Goal: Transaction & Acquisition: Purchase product/service

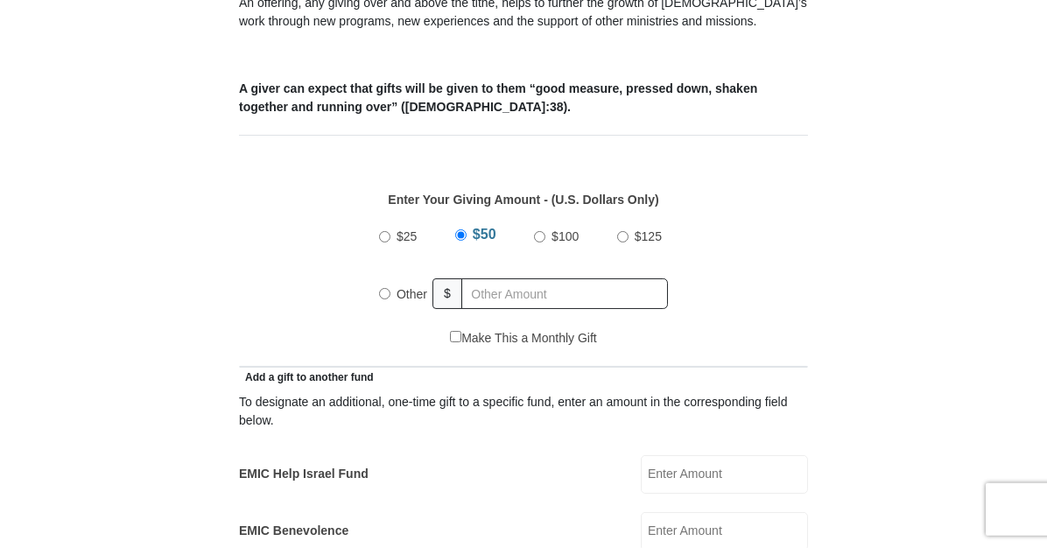
scroll to position [647, 0]
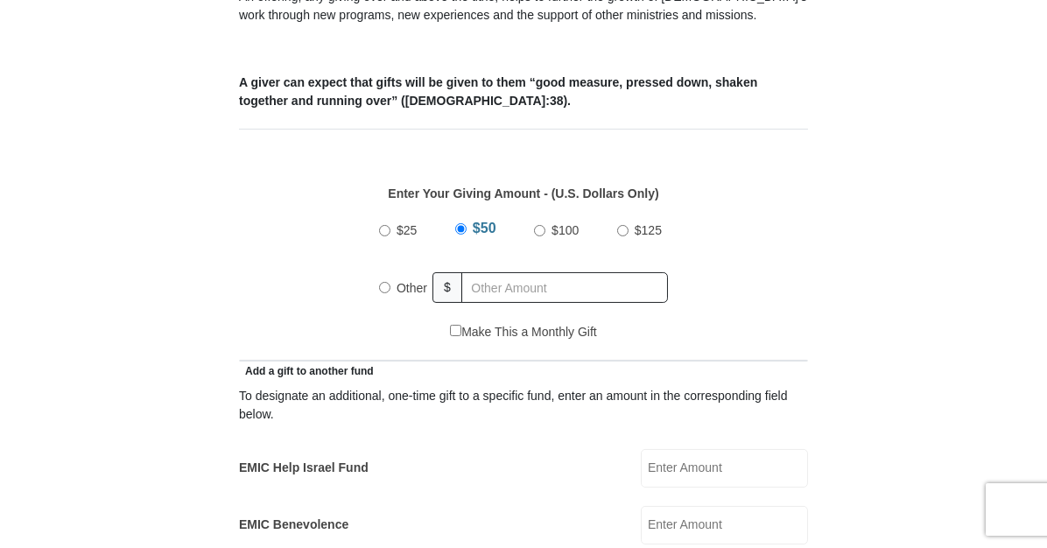
click at [384, 285] on input "Other" at bounding box center [384, 287] width 11 height 11
radio input "true"
click at [493, 285] on input "text" at bounding box center [567, 287] width 200 height 31
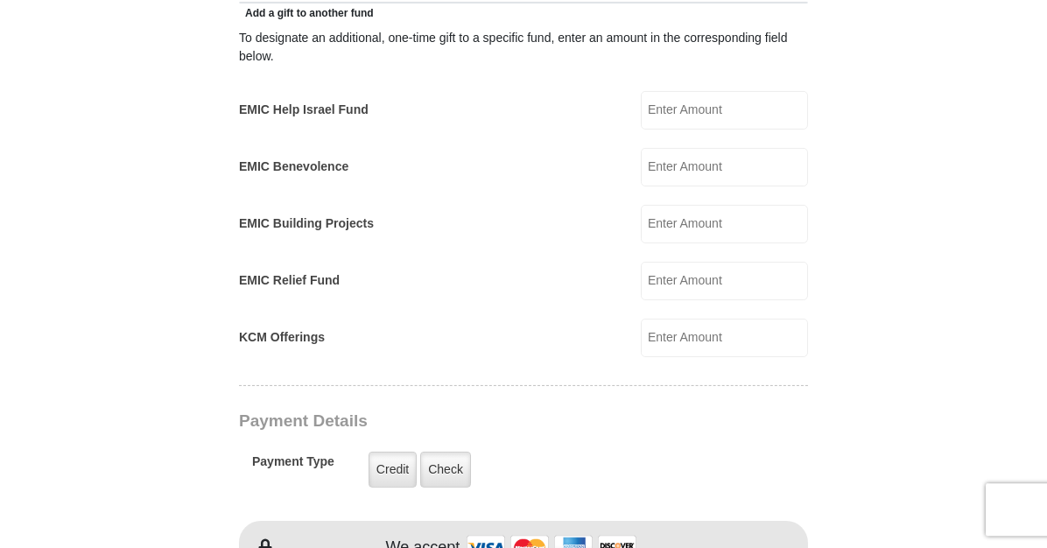
scroll to position [1016, 0]
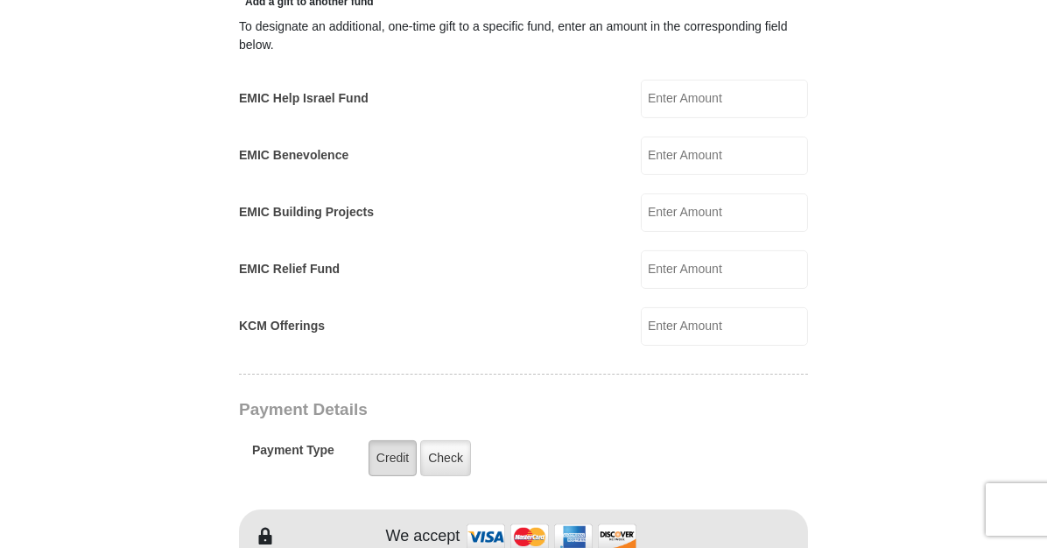
type input "148"
click at [398, 449] on label "Credit" at bounding box center [392, 458] width 48 height 36
click at [0, 0] on input "Credit" at bounding box center [0, 0] width 0 height 0
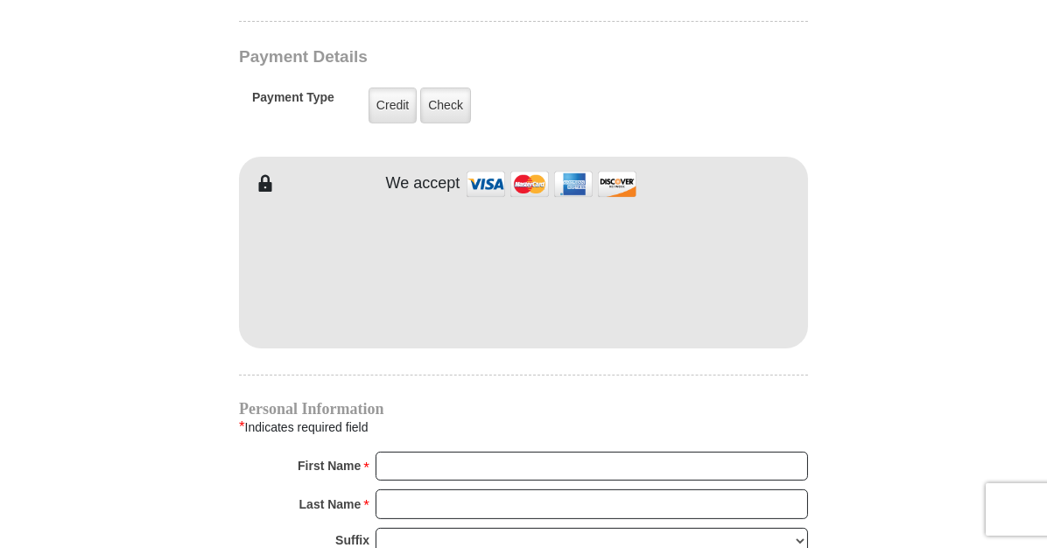
scroll to position [1386, 0]
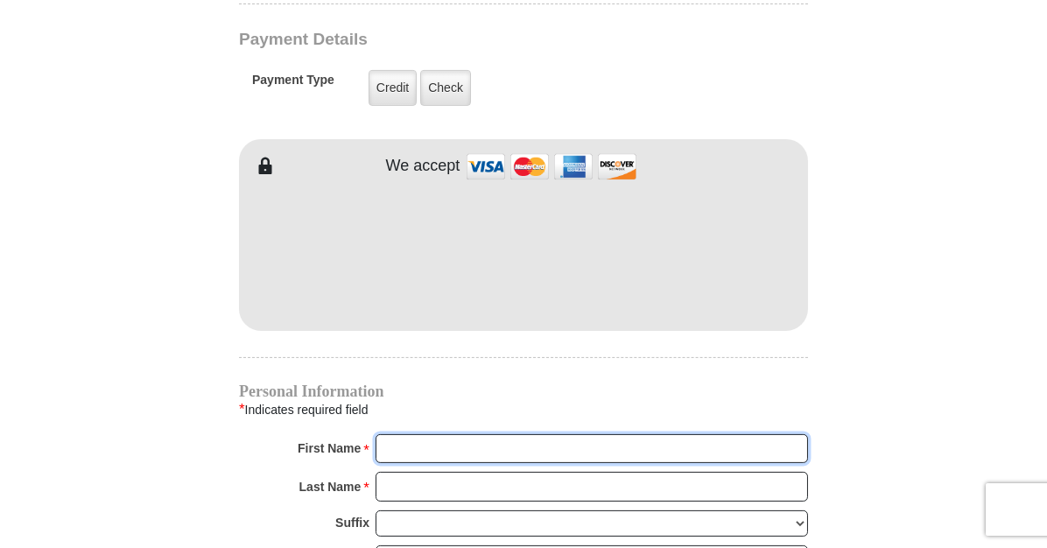
click at [400, 446] on input "First Name *" at bounding box center [591, 449] width 432 height 30
type input "marilyn"
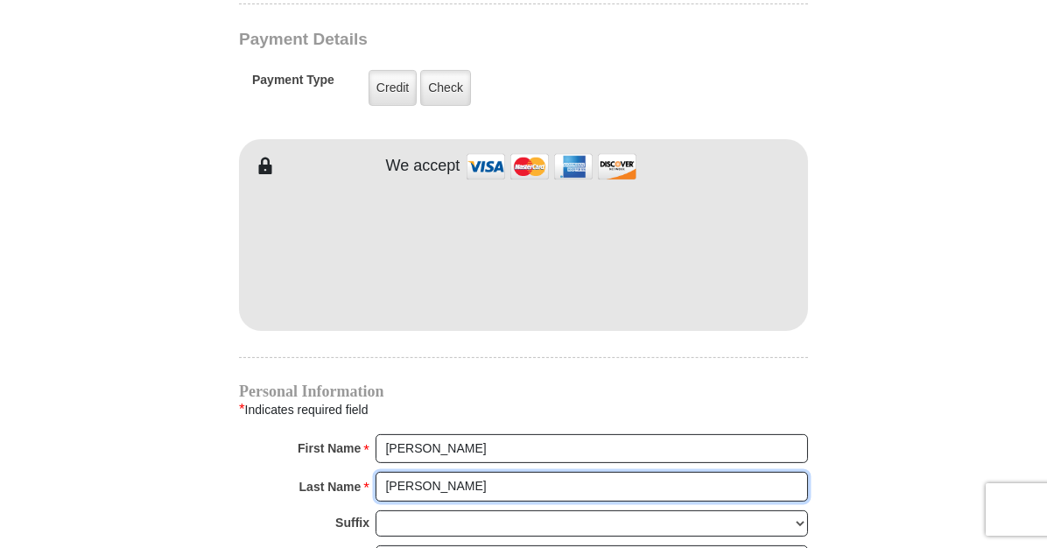
type input "riggs"
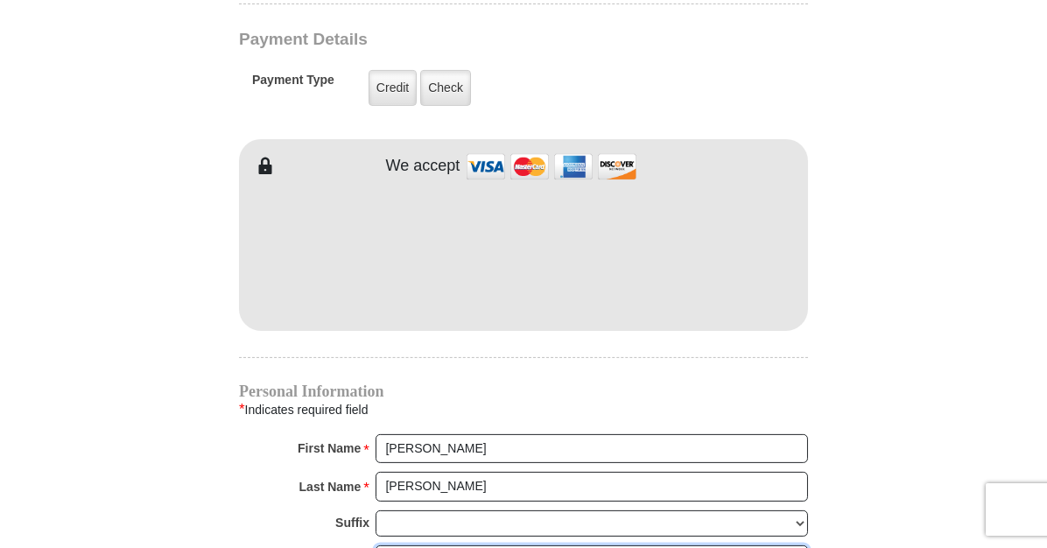
scroll to position [1664, 0]
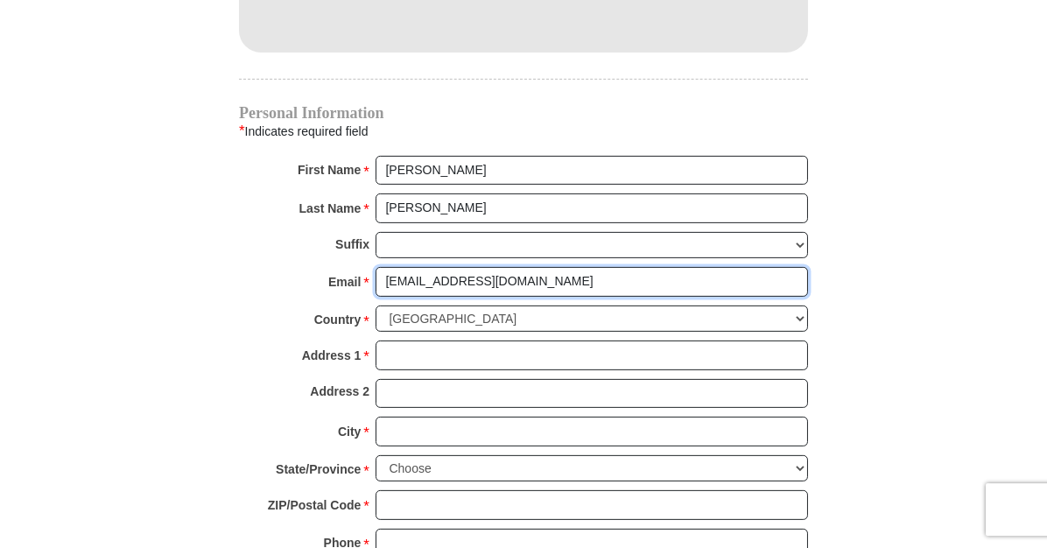
type input "mjr2341@hotmail.com"
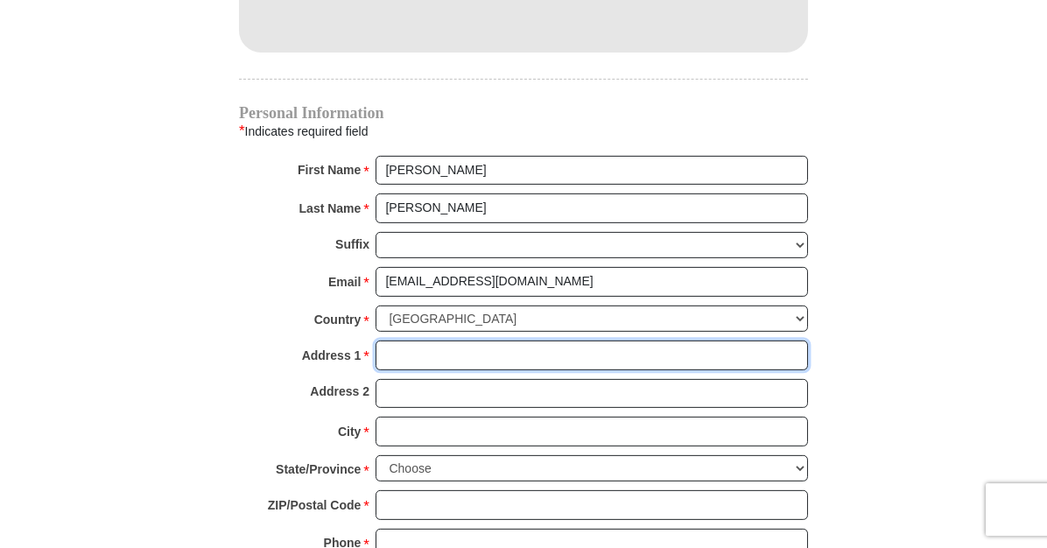
click at [538, 340] on input "Address 1 *" at bounding box center [591, 355] width 432 height 30
type input "4935 Northfield Road"
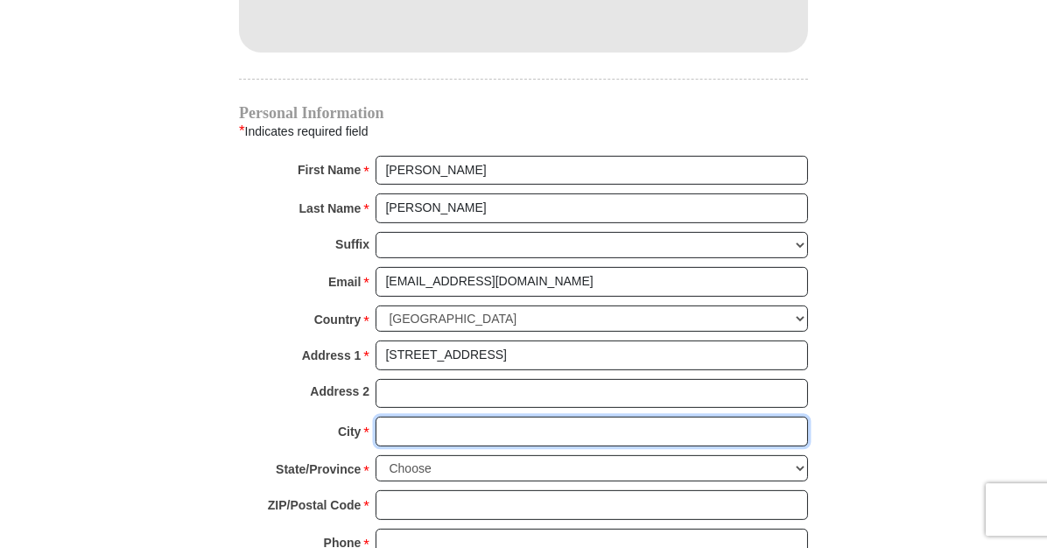
type input "Las Cruces"
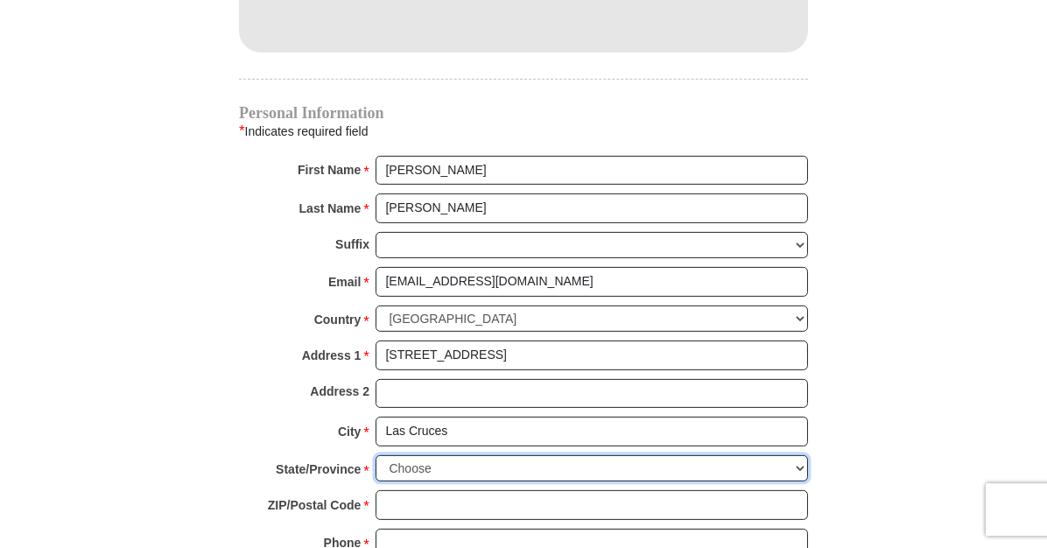
select select "NM"
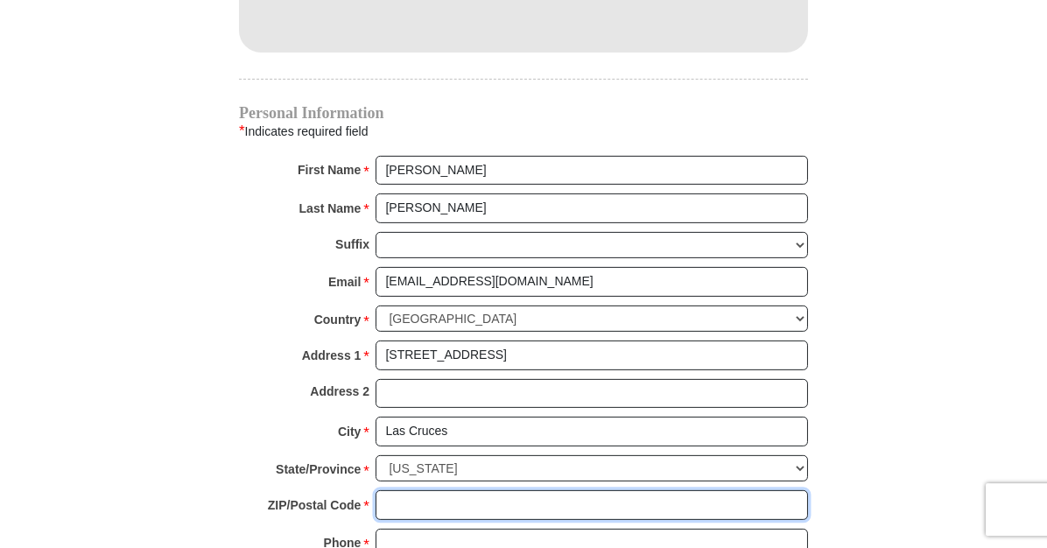
type input "88007"
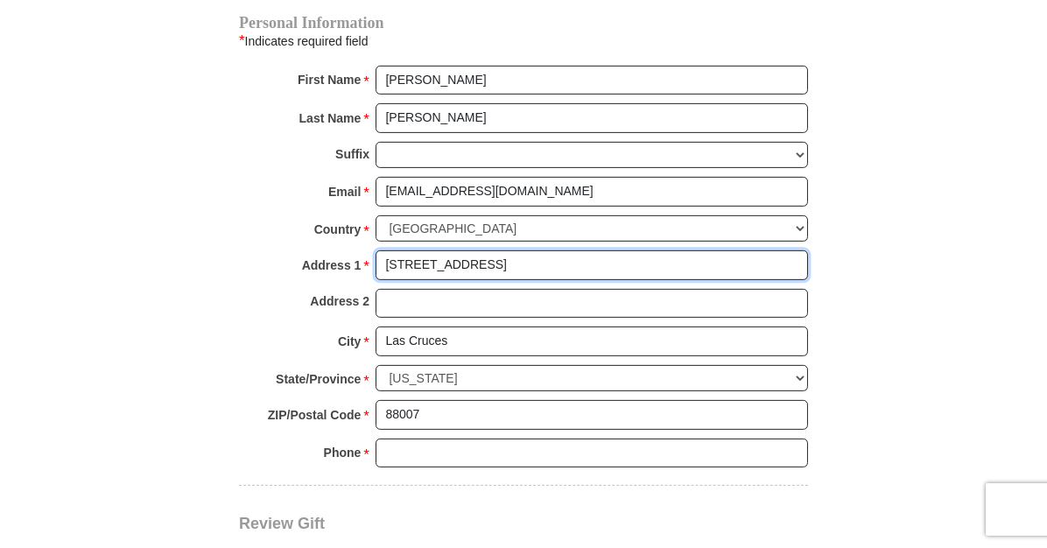
scroll to position [1756, 0]
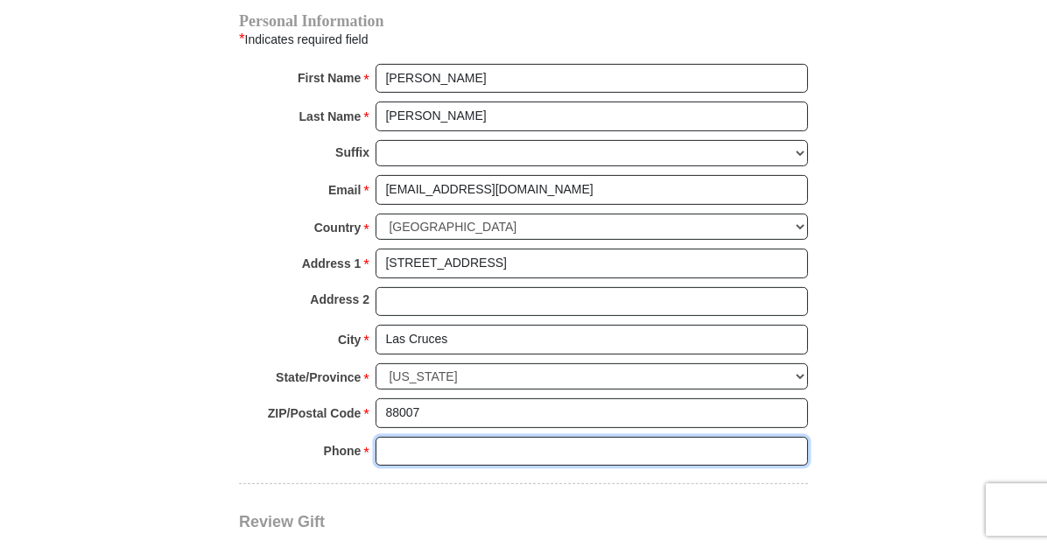
click at [393, 439] on input "Phone * *" at bounding box center [591, 452] width 432 height 30
click at [406, 438] on input "5756497956" at bounding box center [591, 452] width 432 height 30
click at [432, 438] on input "575 6497956" at bounding box center [591, 452] width 432 height 30
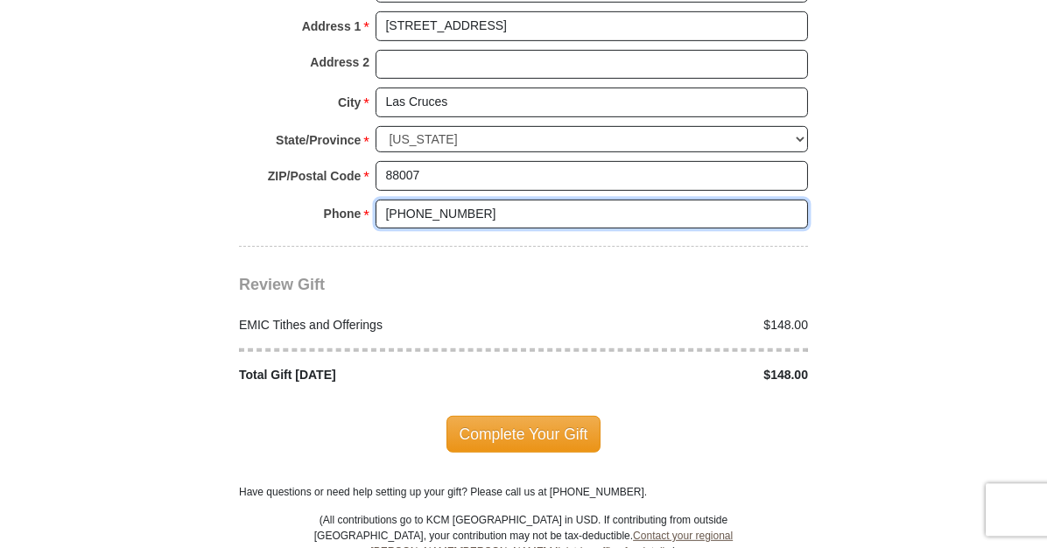
scroll to position [2034, 0]
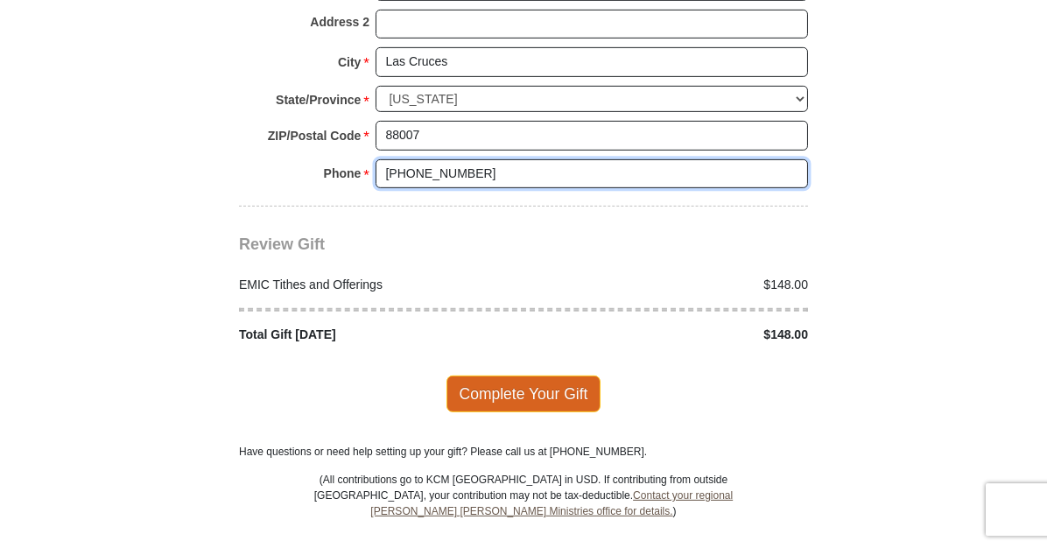
type input "575 649 7956"
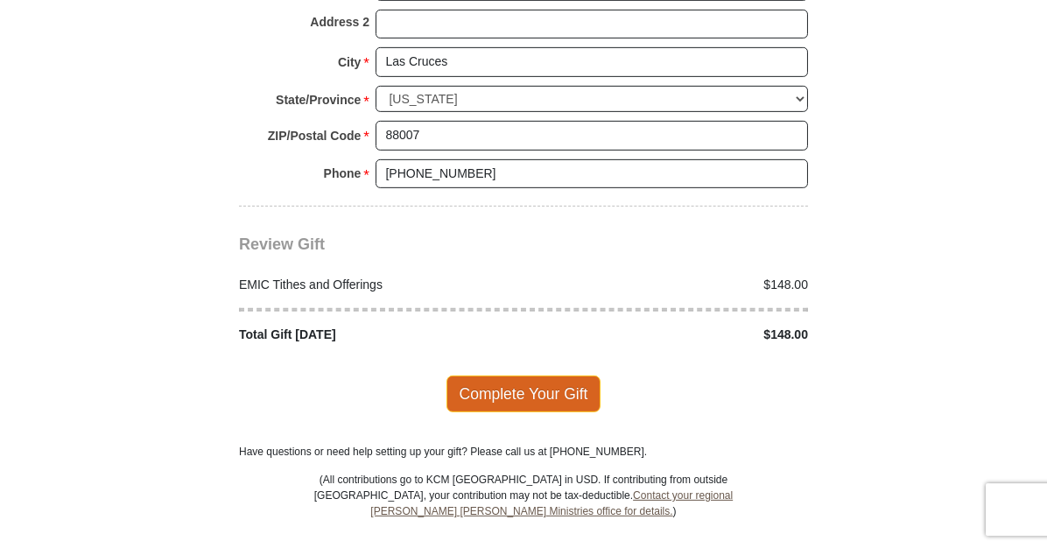
click at [493, 382] on span "Complete Your Gift" at bounding box center [523, 393] width 155 height 37
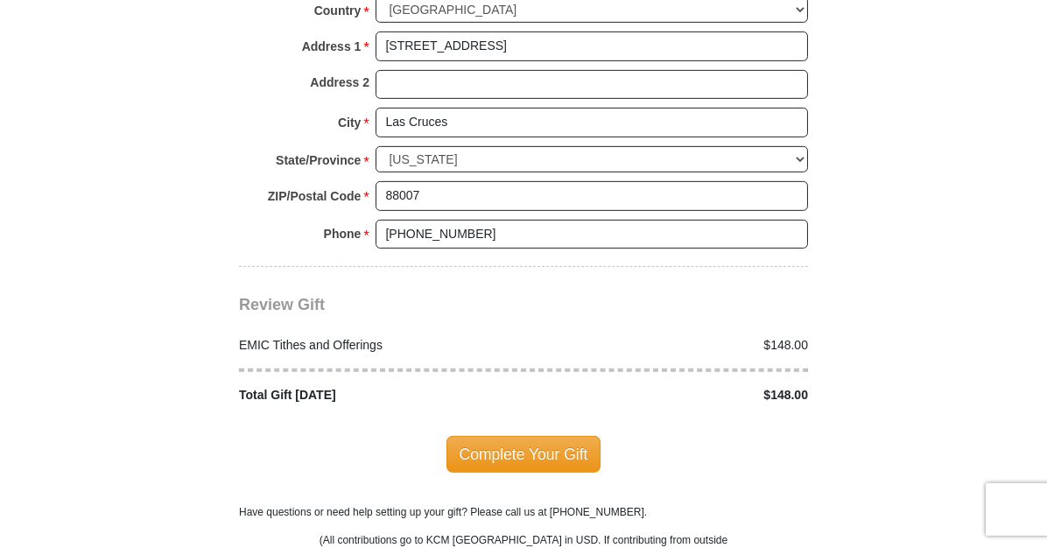
scroll to position [2141, 0]
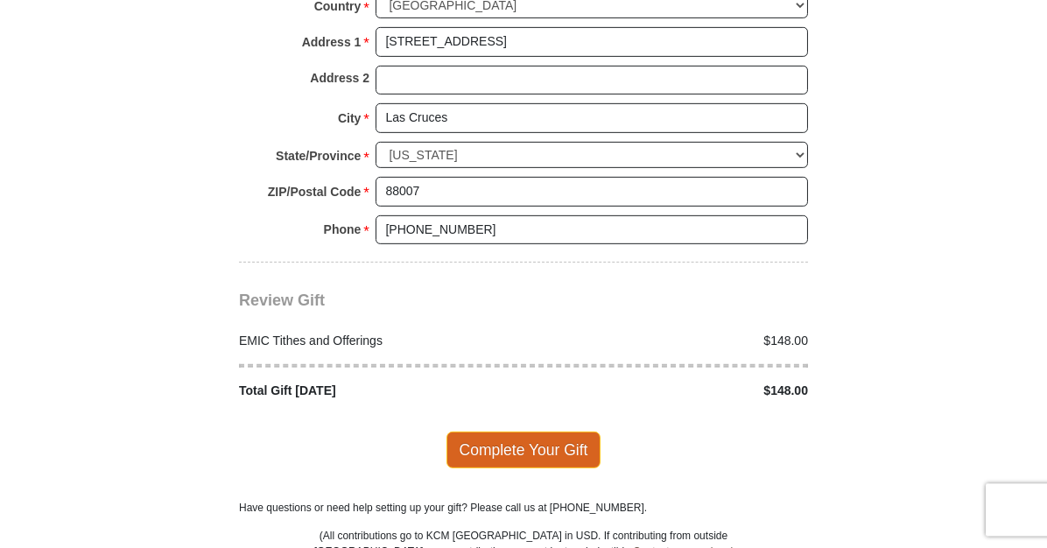
click at [521, 438] on span "Complete Your Gift" at bounding box center [523, 449] width 155 height 37
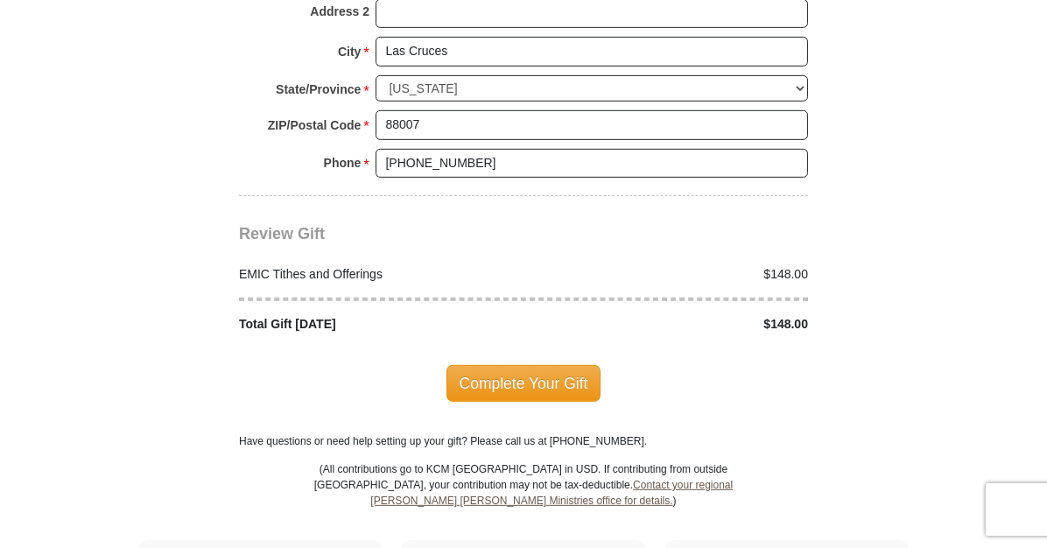
scroll to position [2140, 0]
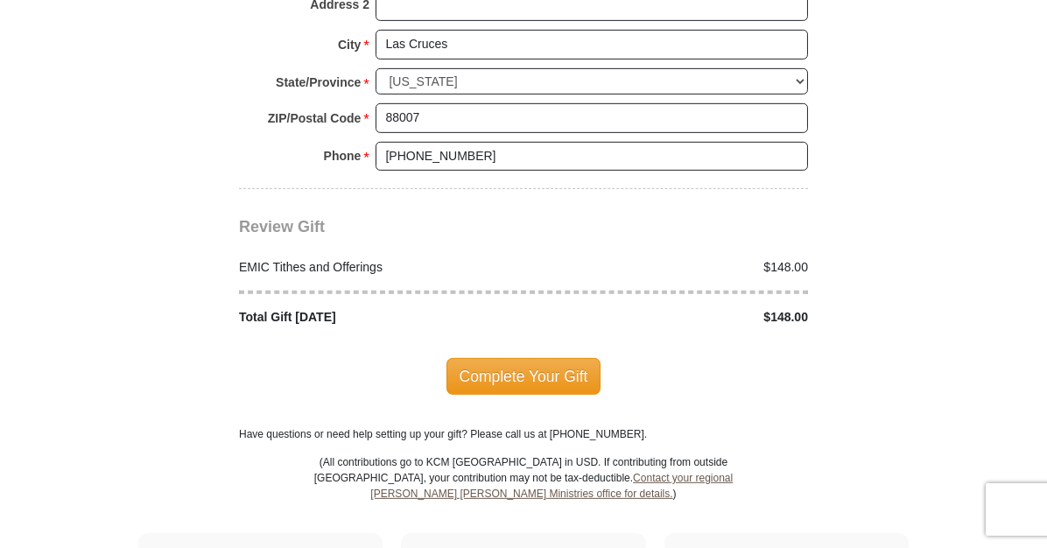
click at [550, 358] on span "Complete Your Gift" at bounding box center [523, 376] width 155 height 37
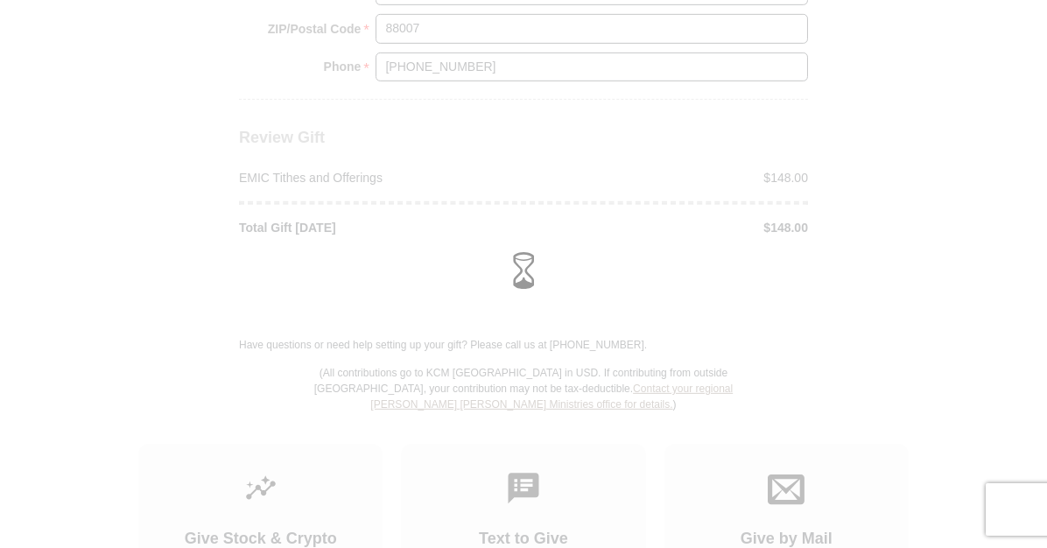
scroll to position [2052, 0]
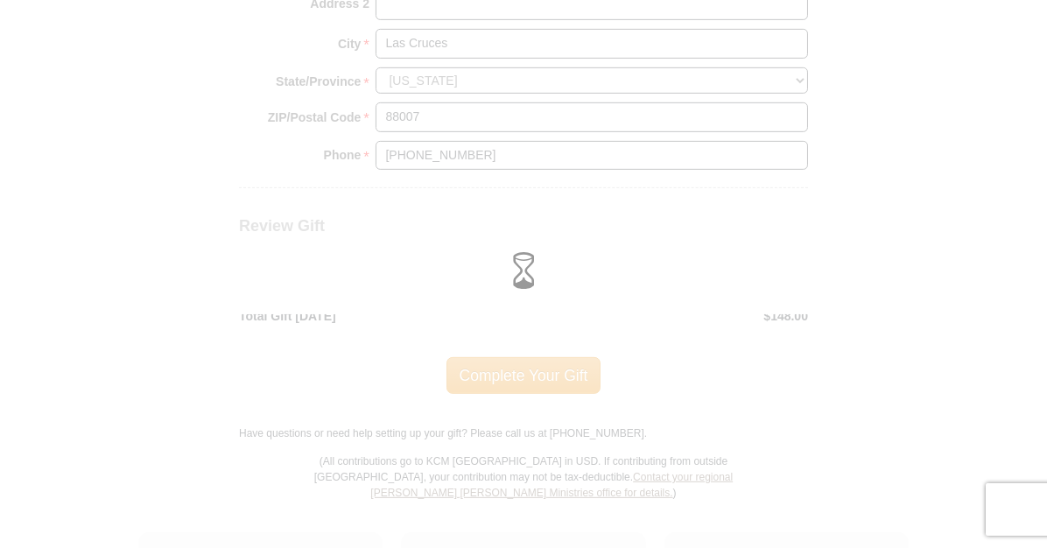
click at [711, 326] on div at bounding box center [523, 274] width 1047 height 548
drag, startPoint x: 655, startPoint y: 265, endPoint x: 669, endPoint y: 321, distance: 57.9
click at [655, 298] on div at bounding box center [523, 274] width 1022 height 55
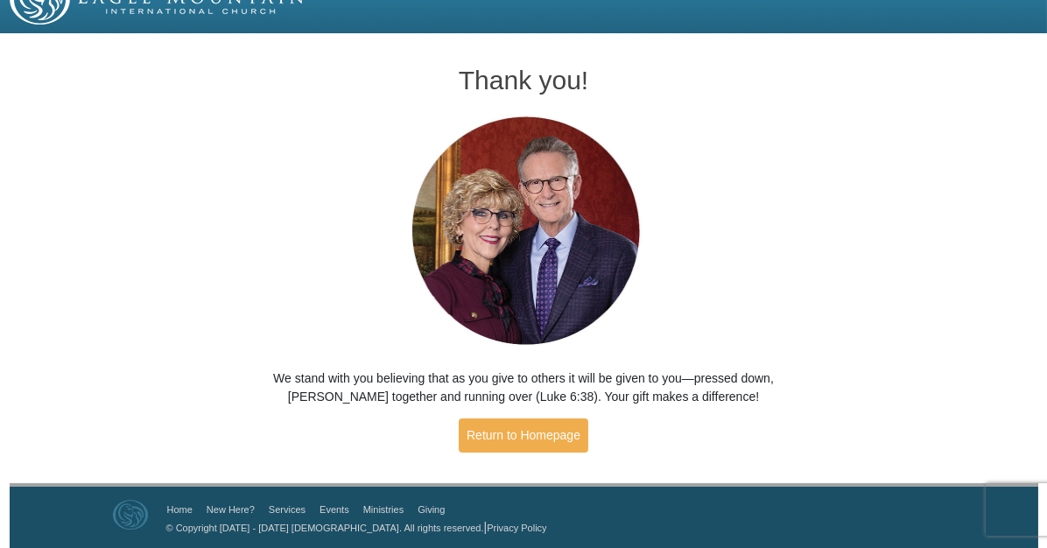
scroll to position [31, 0]
click at [761, 296] on div "Thank you! We stand with you believing that as you give to others it will be gi…" at bounding box center [523, 251] width 523 height 425
click at [545, 429] on link "Return to Homepage" at bounding box center [524, 435] width 130 height 34
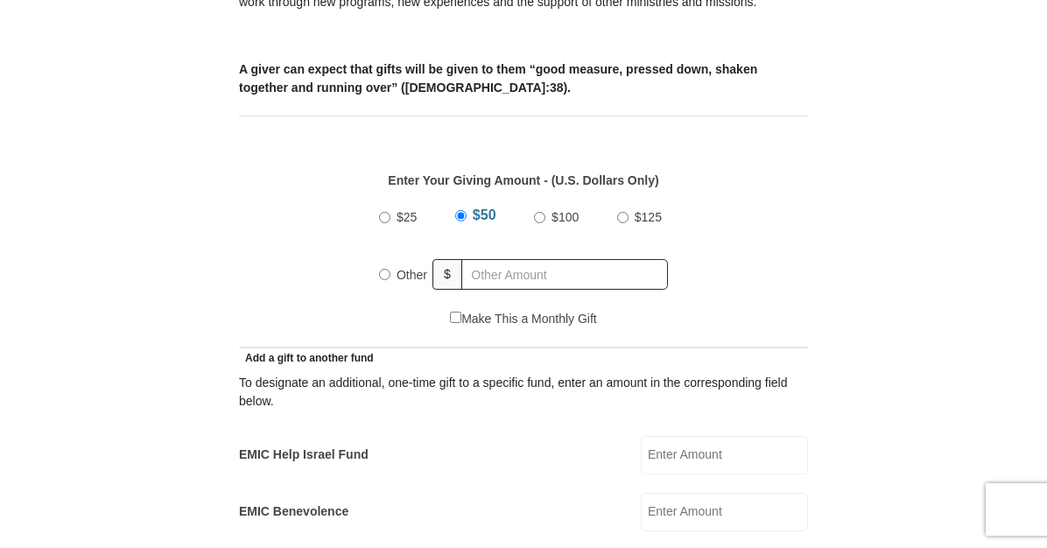
scroll to position [739, 0]
